Goal: Find specific page/section: Find specific page/section

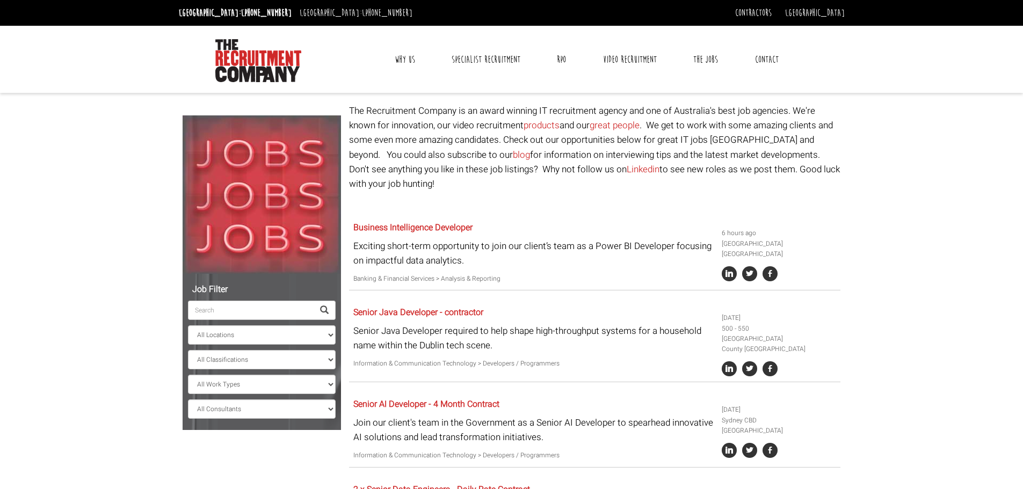
click at [257, 305] on input "search" at bounding box center [251, 310] width 126 height 19
click at [258, 298] on li at bounding box center [262, 299] width 148 height 41
click at [252, 305] on input "search" at bounding box center [251, 310] width 126 height 19
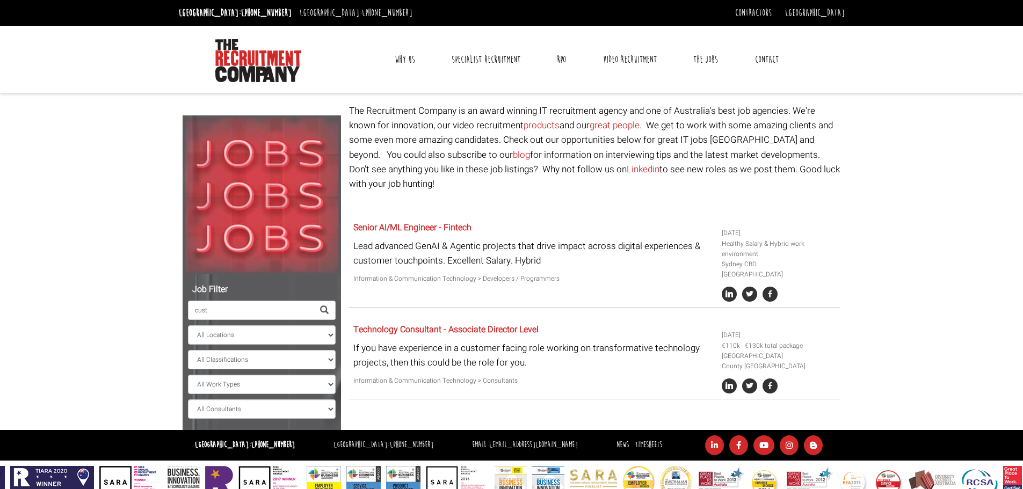
type input "custo"
